Goal: Task Accomplishment & Management: Manage account settings

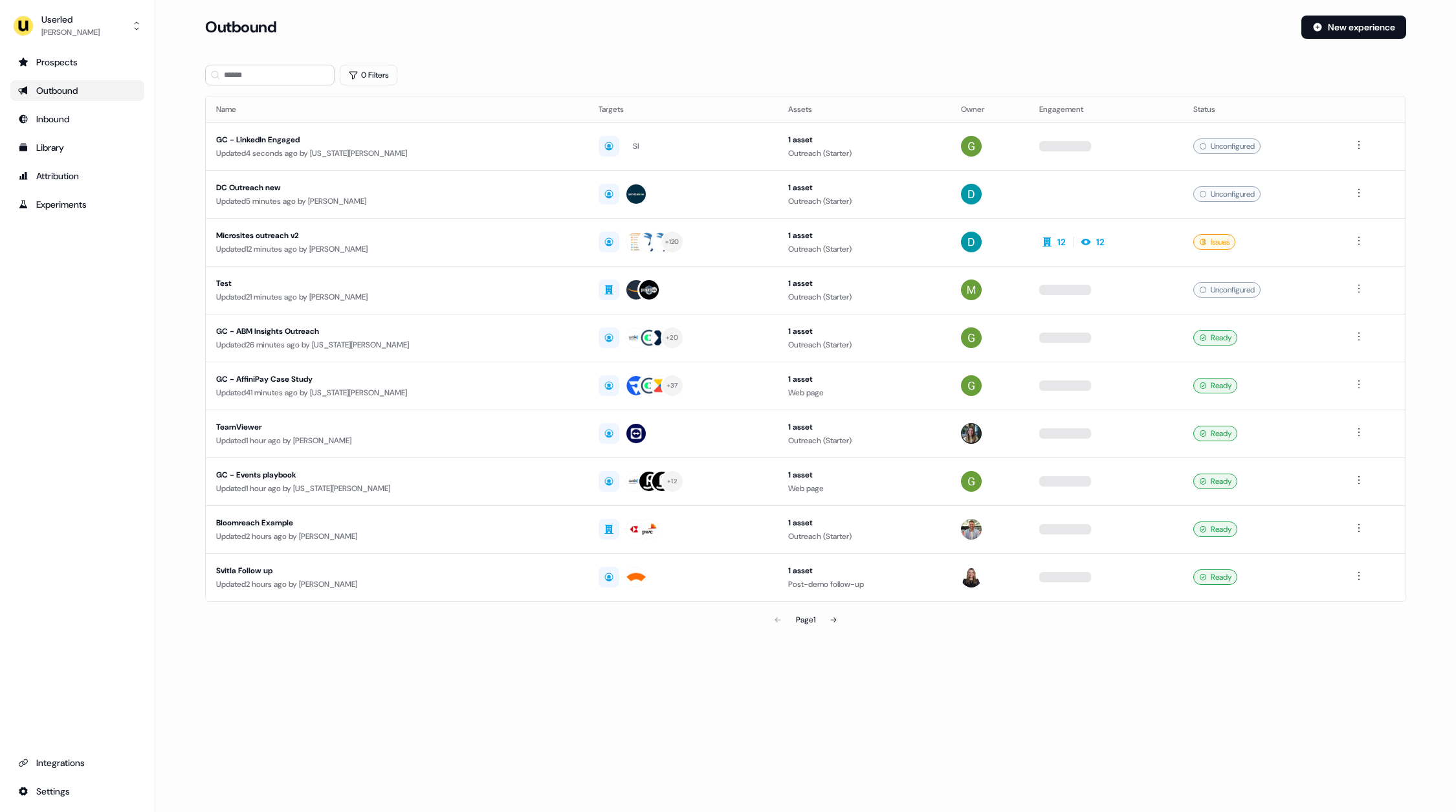
click at [86, 364] on div "Prospects Outbound Inbound Library Attribution Experiments Integrations Settings" at bounding box center [77, 427] width 134 height 750
click at [1052, 703] on div "Loading... Outbound New experience 0 Filters Name Targets Assets Owner Engageme…" at bounding box center [806, 406] width 1301 height 812
click at [146, 274] on div "Userled Oliver Grogan Prospects Outbound Inbound Library Attribution Experiment…" at bounding box center [78, 406] width 155 height 812
click at [79, 29] on div "Oliver Grogan" at bounding box center [70, 33] width 58 height 13
click at [92, 53] on div "Impersonate (Admin)" at bounding box center [77, 60] width 123 height 23
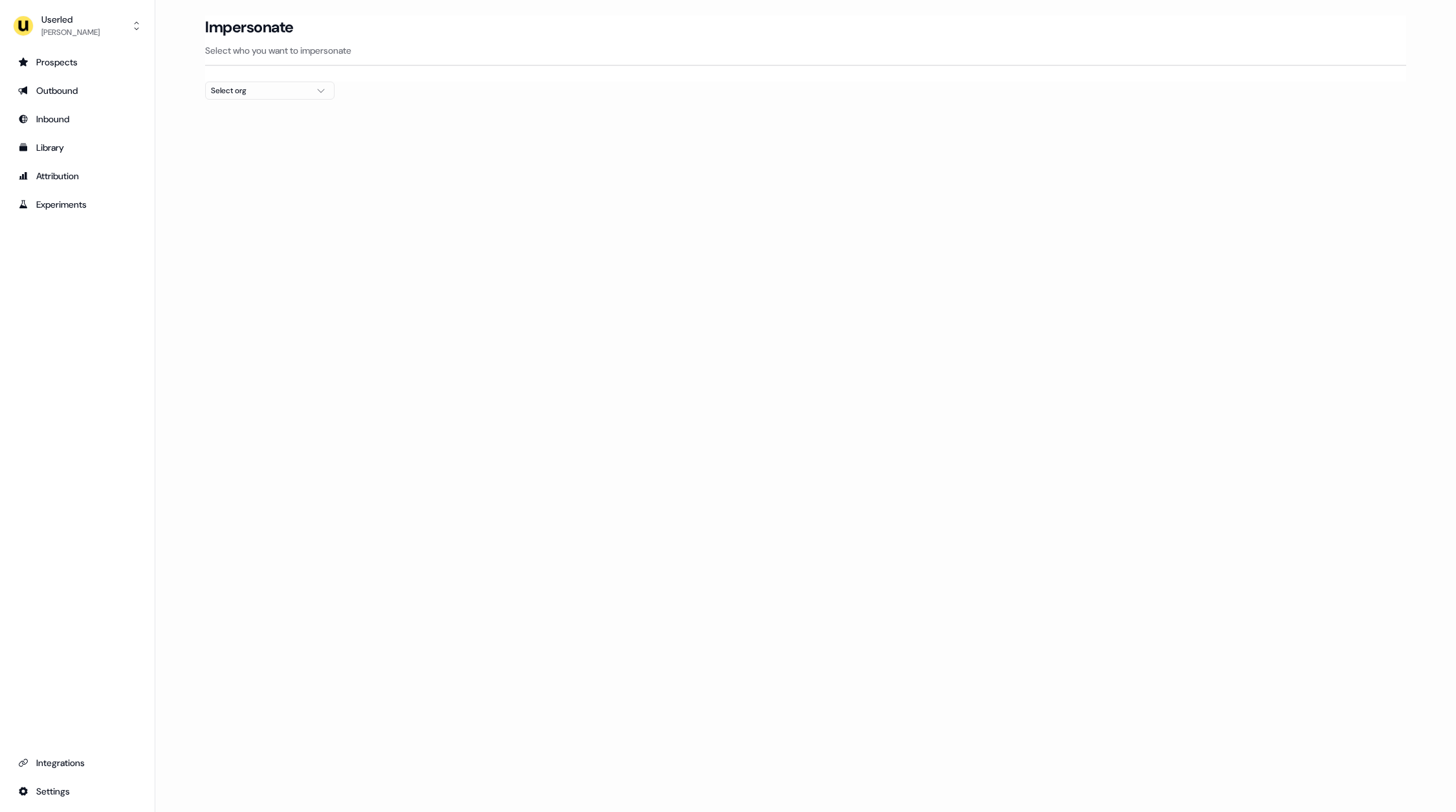
click at [279, 95] on div "Select org" at bounding box center [259, 90] width 97 height 13
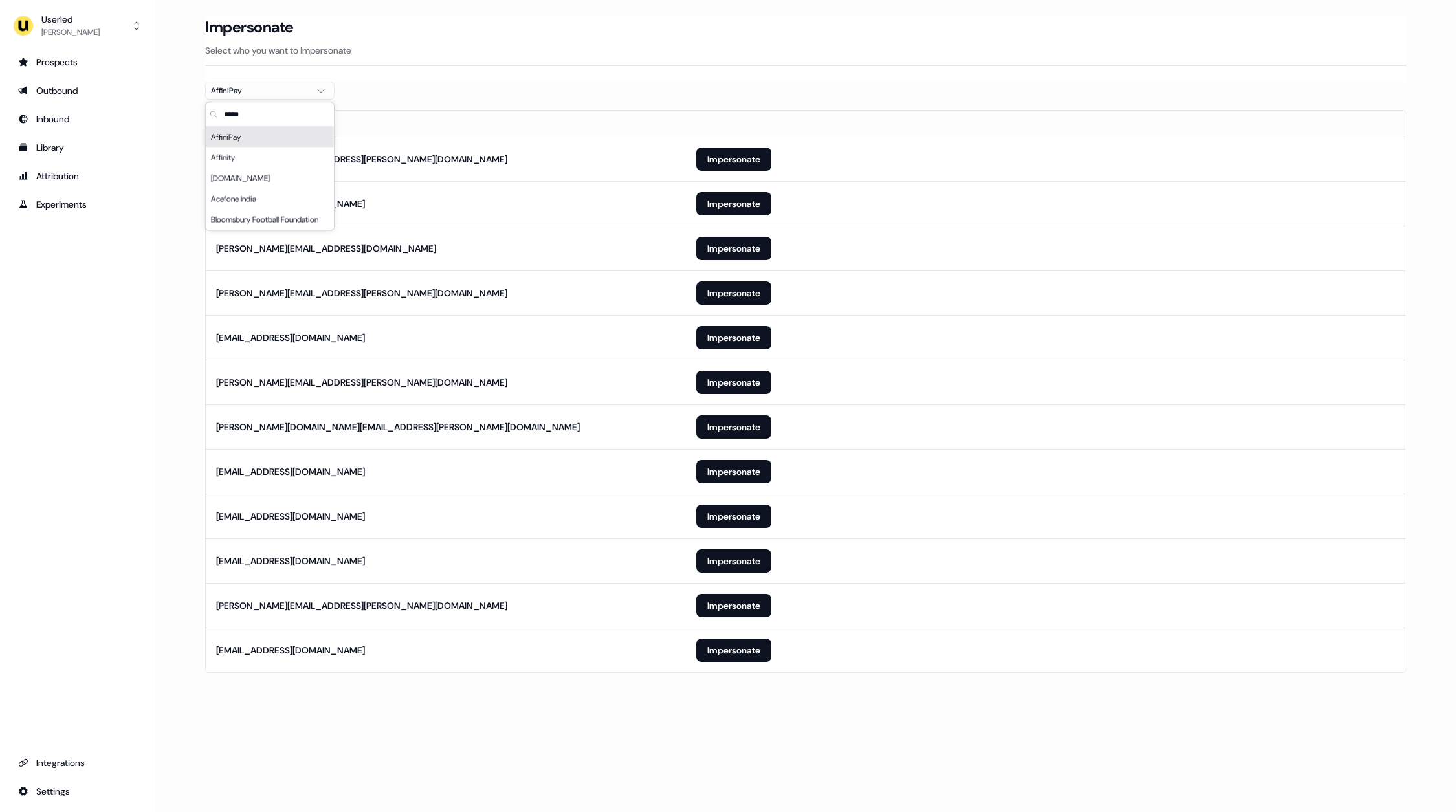
type input "*****"
click at [537, 104] on div at bounding box center [806, 105] width 1201 height 10
click at [734, 149] on button "Impersonate" at bounding box center [734, 159] width 75 height 23
